Goal: Task Accomplishment & Management: Manage account settings

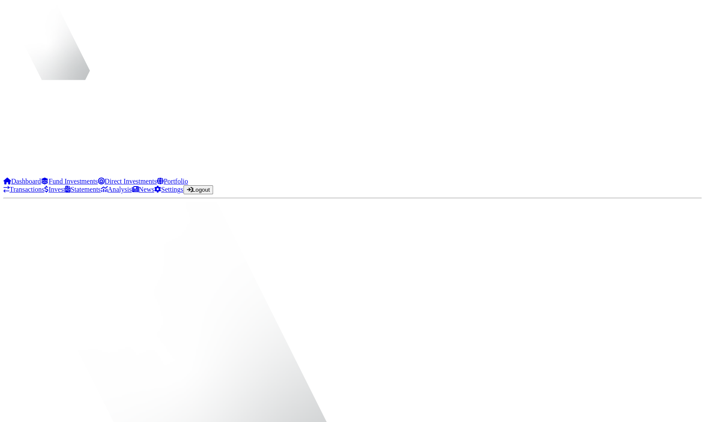
click at [53, 186] on link "Invest" at bounding box center [54, 189] width 21 height 7
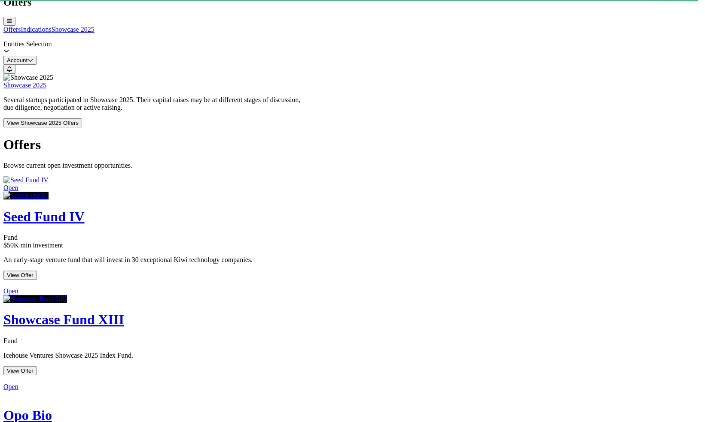
scroll to position [919, 0]
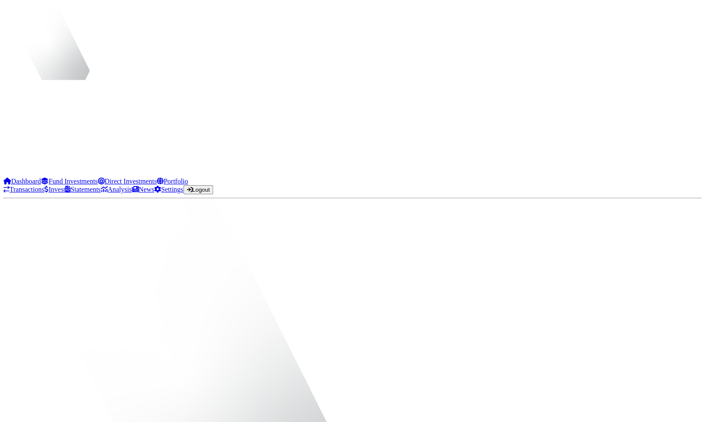
click at [41, 178] on link "Dashboard" at bounding box center [21, 181] width 37 height 7
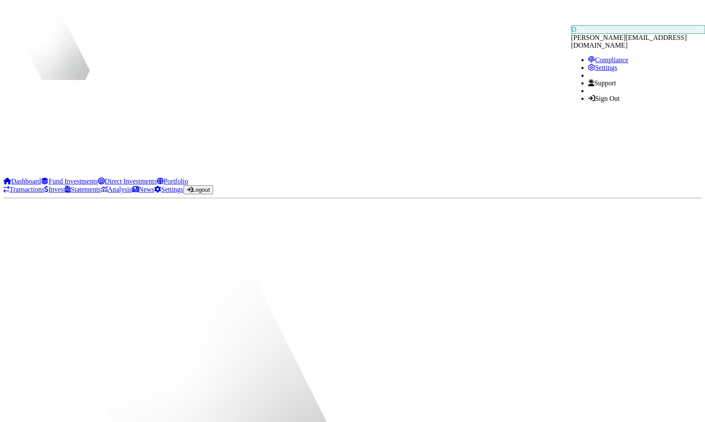
click at [619, 102] on link "Sign Out" at bounding box center [603, 98] width 31 height 7
